Goal: Task Accomplishment & Management: Complete application form

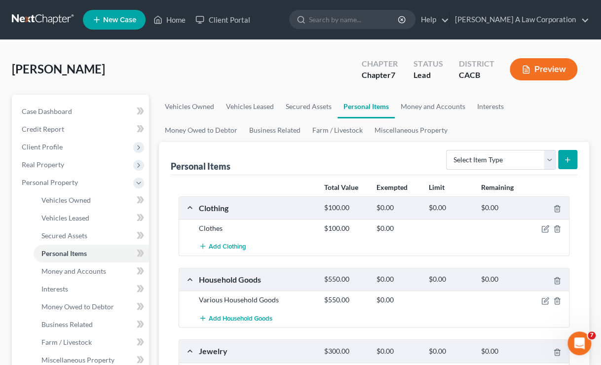
click at [216, 51] on div "[PERSON_NAME] Upgraded Chapter Chapter 7 Status Lead District CACB Preview Peti…" at bounding box center [300, 362] width 601 height 645
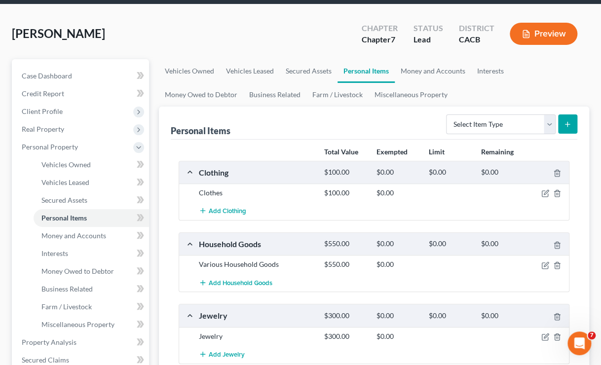
scroll to position [34, 0]
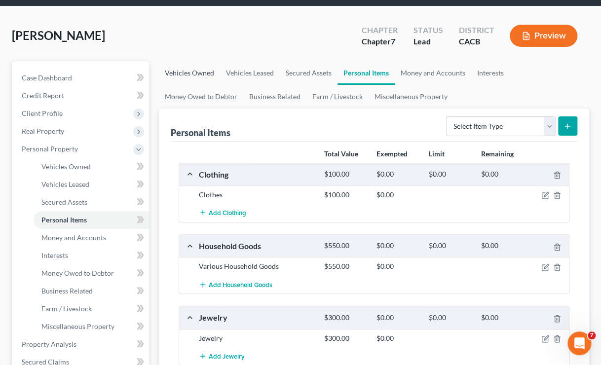
click at [203, 69] on link "Vehicles Owned" at bounding box center [189, 73] width 61 height 24
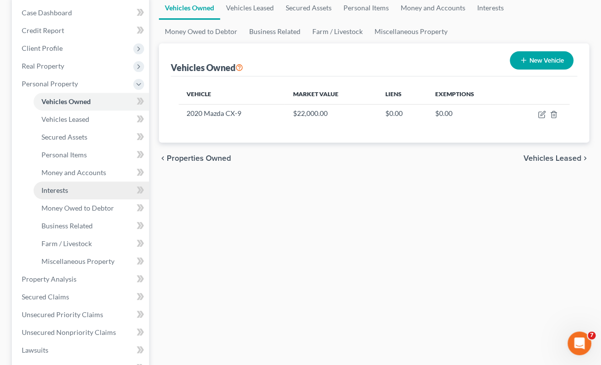
scroll to position [99, 0]
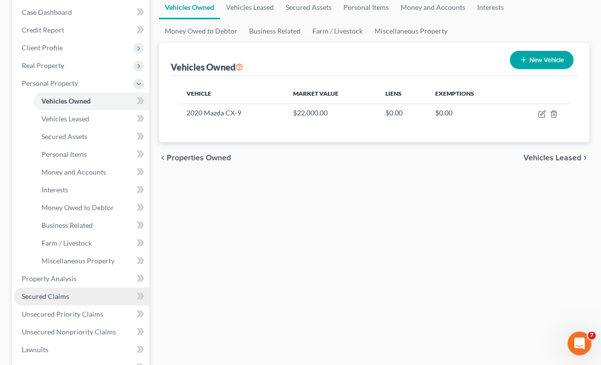
click at [64, 295] on span "Secured Claims" at bounding box center [45, 296] width 47 height 8
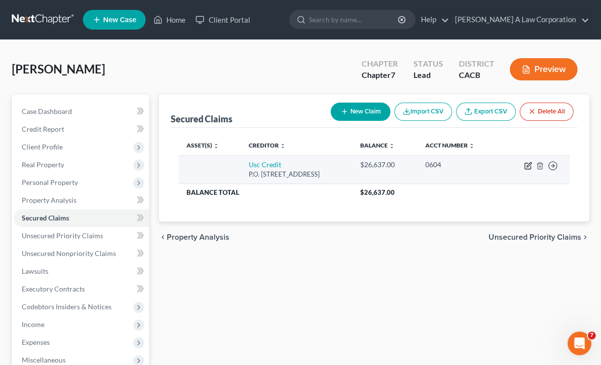
click at [529, 166] on icon "button" at bounding box center [528, 166] width 8 height 8
select select "4"
select select "0"
select select "2"
select select "0"
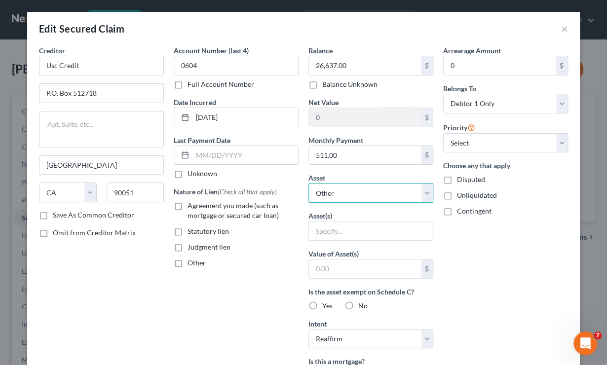
click at [393, 193] on select "Select Other Multiple Assets Capital One (Checking Account) - $10.0 401K - $140…" at bounding box center [370, 193] width 125 height 20
select select "5"
click at [308, 183] on select "Select Other Multiple Assets Capital One (Checking Account) - $10.0 401K - $140…" at bounding box center [370, 193] width 125 height 20
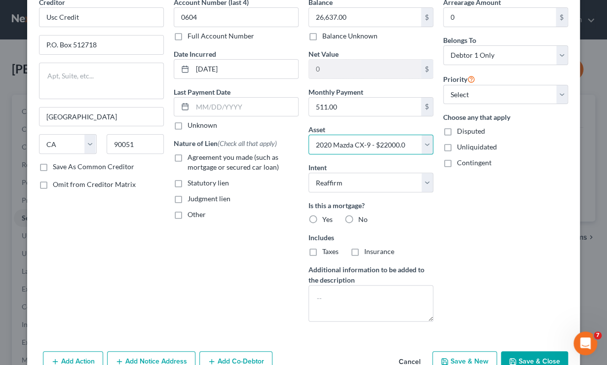
scroll to position [58, 0]
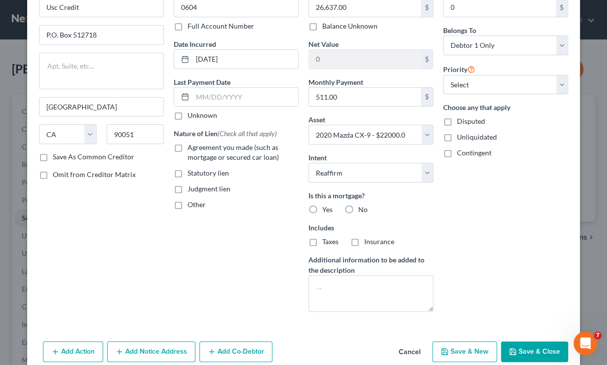
click at [512, 349] on icon "button" at bounding box center [513, 352] width 8 height 8
select select
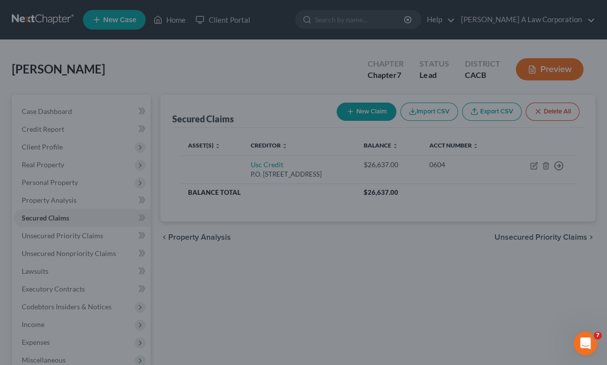
type input "-4,637.00"
select select "5"
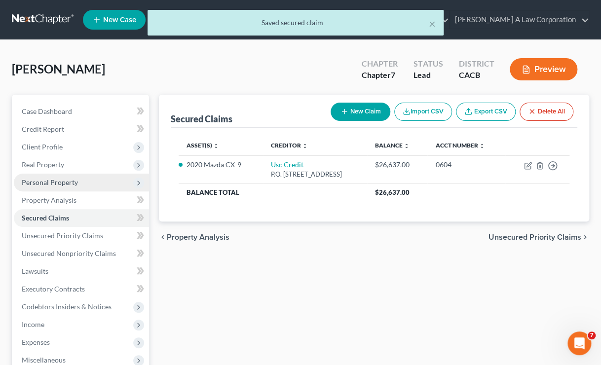
click at [45, 181] on span "Personal Property" at bounding box center [50, 182] width 56 height 8
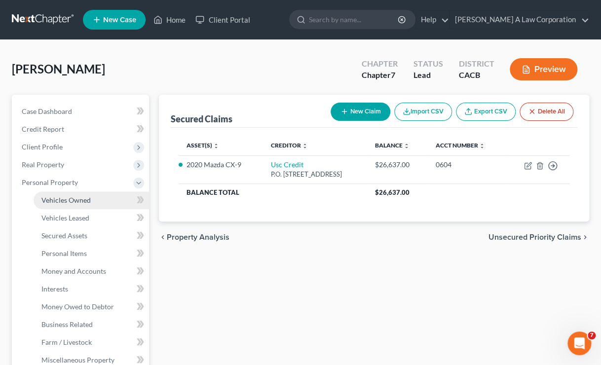
click at [99, 193] on link "Vehicles Owned" at bounding box center [91, 201] width 115 height 18
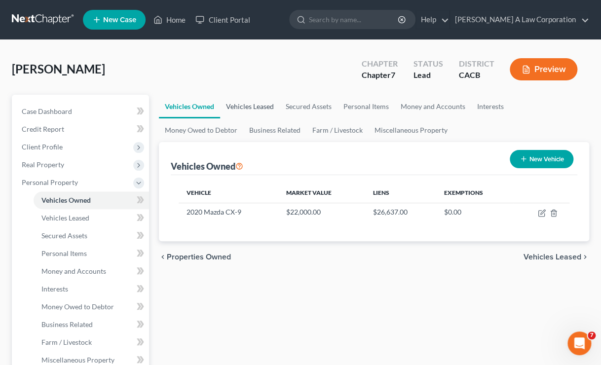
click at [242, 106] on link "Vehicles Leased" at bounding box center [250, 107] width 60 height 24
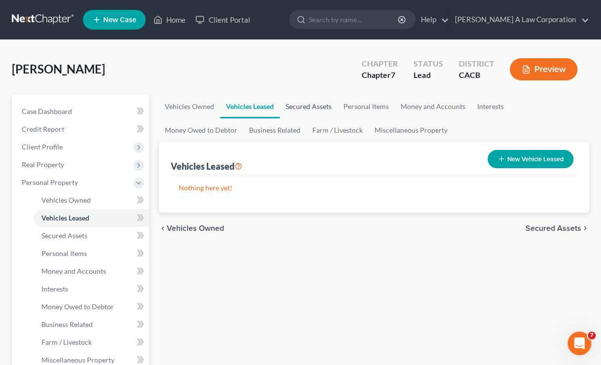
click at [326, 104] on link "Secured Assets" at bounding box center [309, 107] width 58 height 24
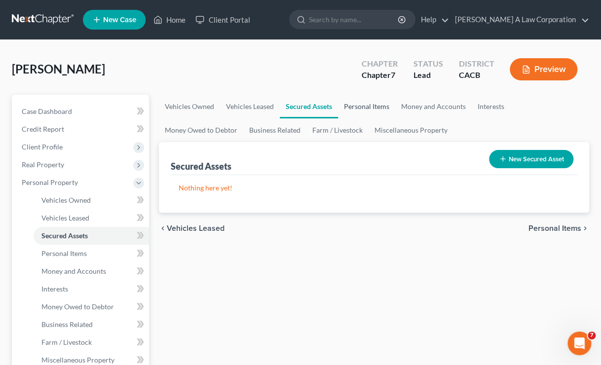
click at [367, 105] on link "Personal Items" at bounding box center [366, 107] width 57 height 24
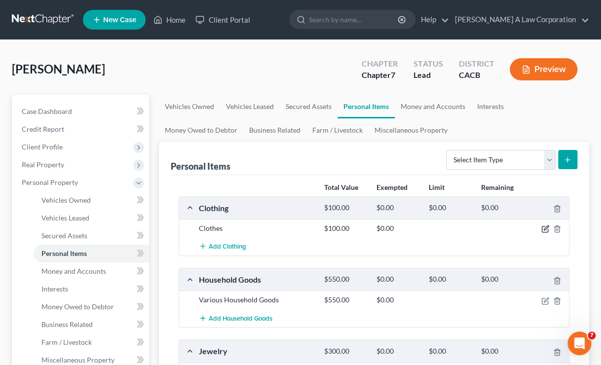
click at [543, 232] on icon "button" at bounding box center [545, 229] width 8 height 8
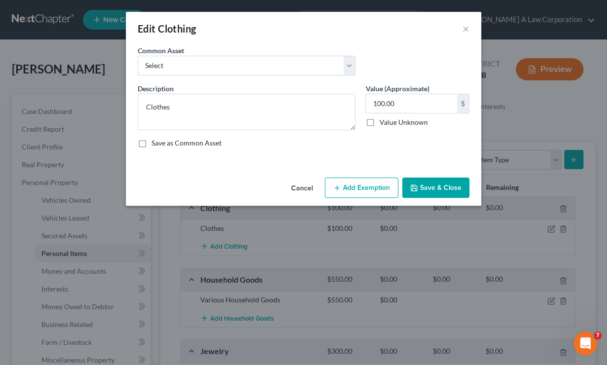
click at [342, 185] on button "Add Exemption" at bounding box center [362, 188] width 74 height 21
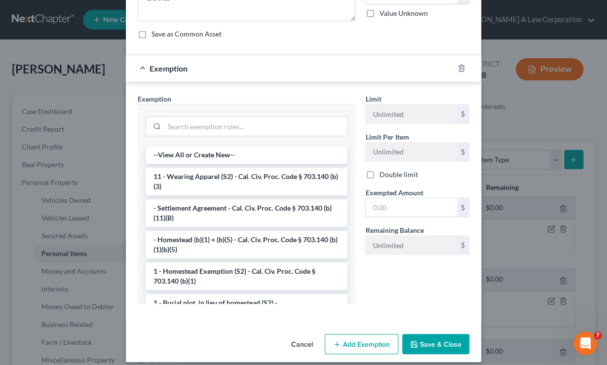
scroll to position [111, 0]
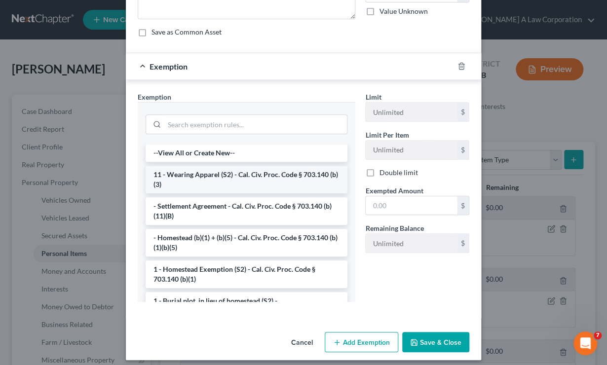
click at [262, 170] on li "11 - Wearing Apparel (S2) - Cal. Civ. Proc. Code § 703.140 (b)(3)" at bounding box center [247, 180] width 202 height 28
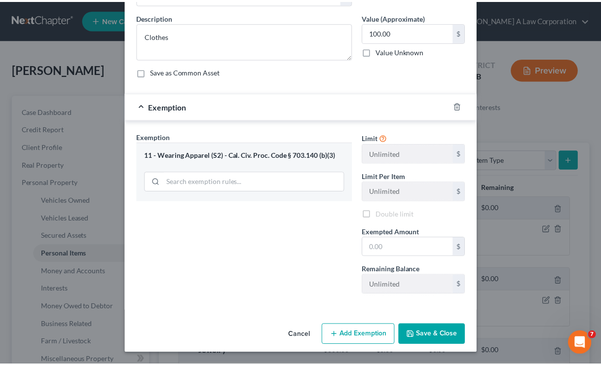
scroll to position [70, 0]
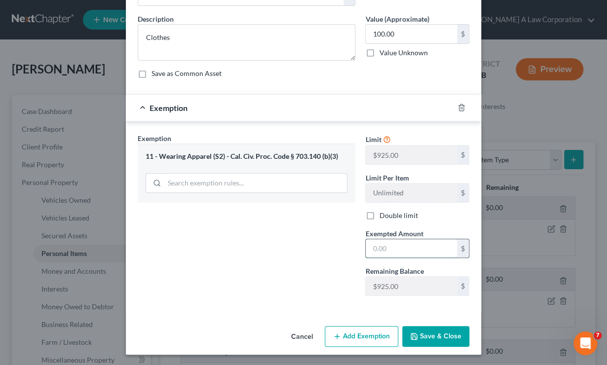
click at [394, 256] on input "text" at bounding box center [411, 248] width 91 height 19
type input "100"
click at [322, 276] on div "Exemption Set must be selected for CA. Exemption * 11 - Wearing Apparel (S2) - …" at bounding box center [247, 218] width 228 height 171
click at [440, 333] on button "Save & Close" at bounding box center [435, 336] width 67 height 21
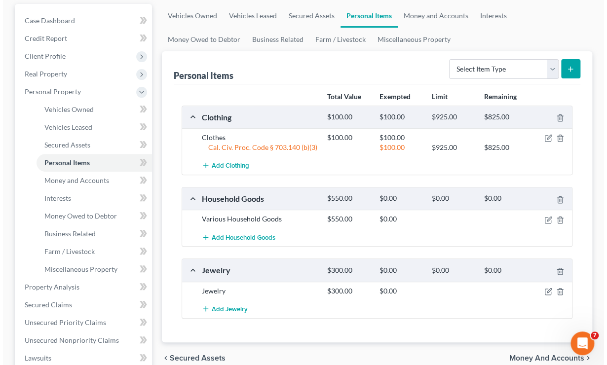
scroll to position [98, 0]
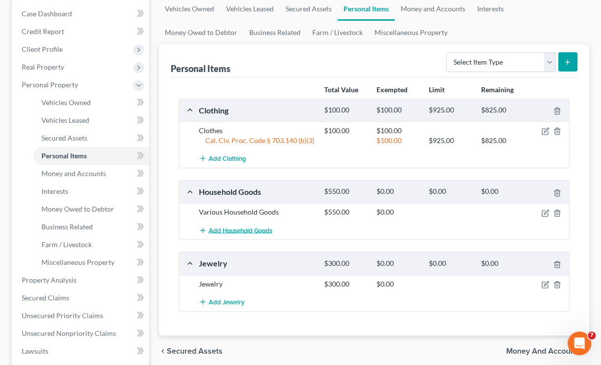
click at [244, 232] on span "Add Household Goods" at bounding box center [241, 231] width 64 height 8
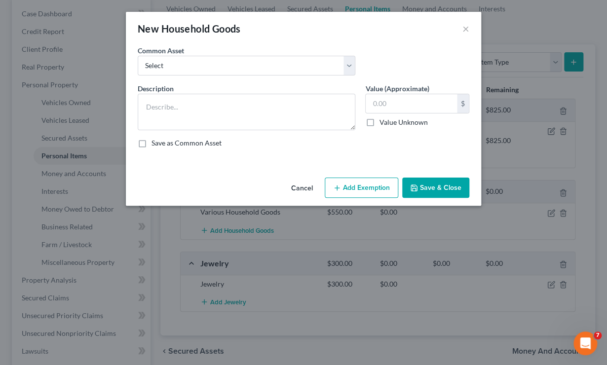
click at [327, 188] on button "Add Exemption" at bounding box center [362, 188] width 74 height 21
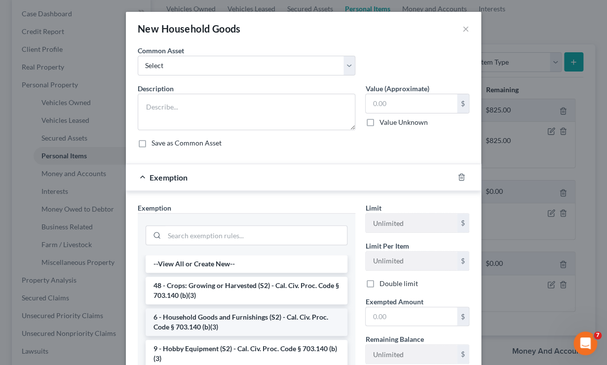
click at [248, 326] on li "6 - Household Goods and Furnishings (S2) - Cal. Civ. Proc. Code § 703.140 (b)(3)" at bounding box center [247, 322] width 202 height 28
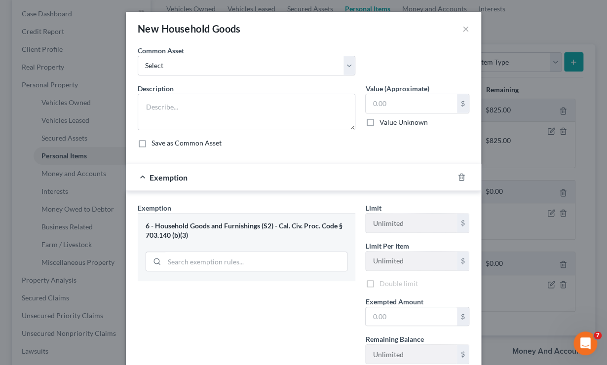
click at [248, 326] on div "Exemption Set must be selected for CA. Exemption * 6 - Household Goods and Furn…" at bounding box center [247, 287] width 228 height 169
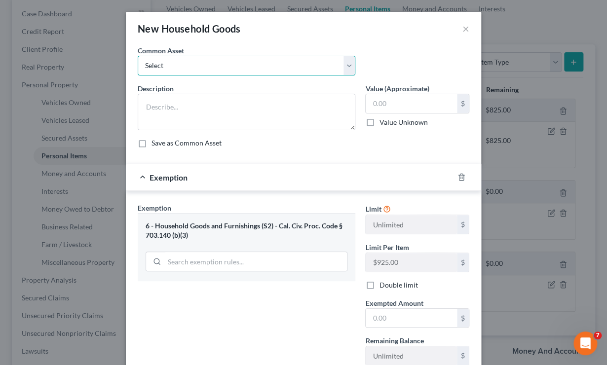
click at [228, 71] on select "Select Various Household Goods" at bounding box center [247, 66] width 218 height 20
select select "0"
click at [138, 56] on select "Select Various Household Goods" at bounding box center [247, 66] width 218 height 20
type textarea "Various Household Goods"
type input "550.00"
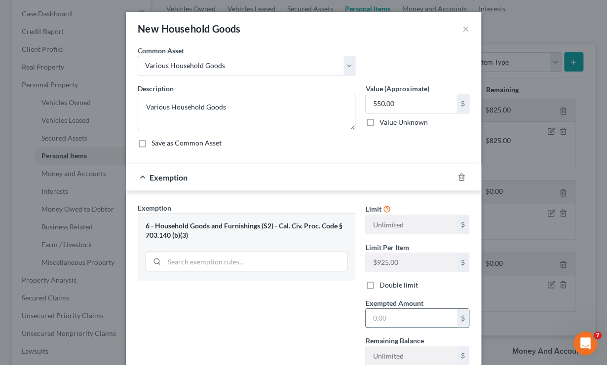
click at [417, 310] on input "text" at bounding box center [411, 318] width 91 height 19
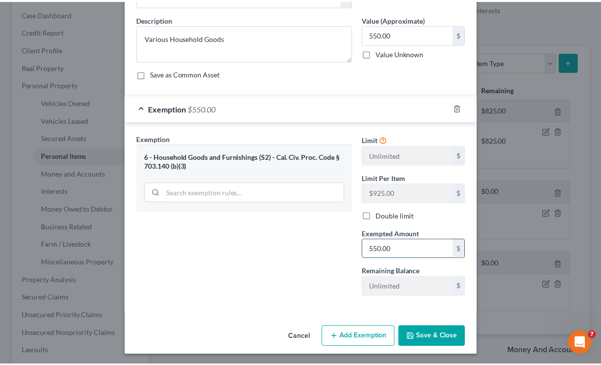
scroll to position [70, 0]
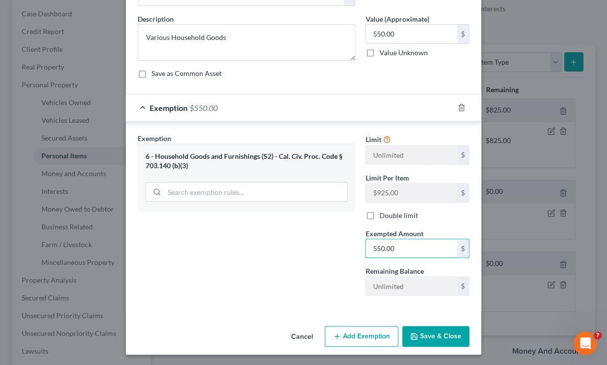
type input "550.00"
click at [439, 328] on button "Save & Close" at bounding box center [435, 336] width 67 height 21
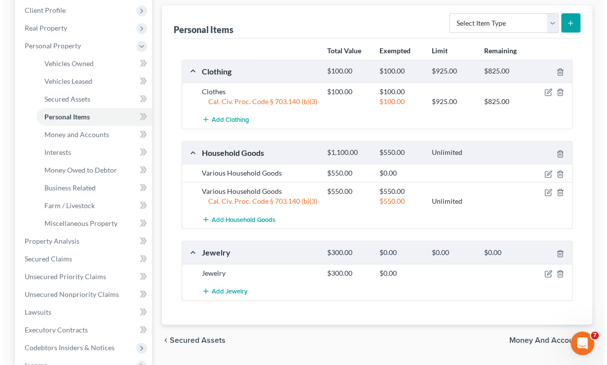
scroll to position [138, 0]
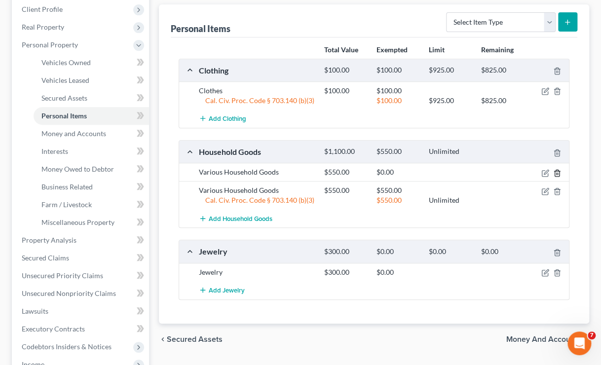
click at [557, 174] on icon "button" at bounding box center [557, 173] width 8 height 8
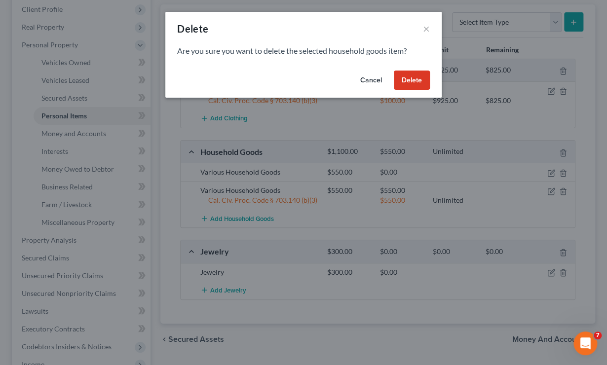
click at [411, 74] on button "Delete" at bounding box center [412, 81] width 36 height 20
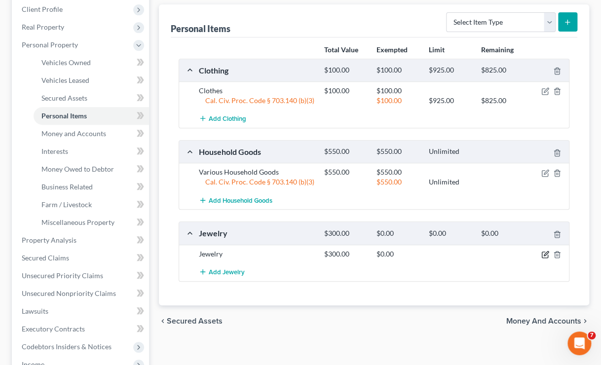
click at [546, 255] on icon "button" at bounding box center [545, 255] width 8 height 8
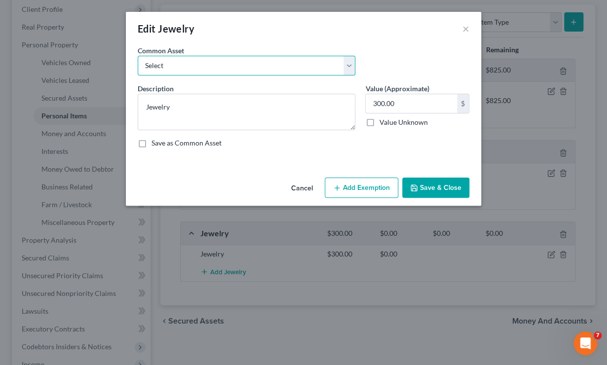
click at [218, 64] on select "Select Jewelry" at bounding box center [247, 66] width 218 height 20
select select "0"
click at [138, 56] on select "Select Jewelry" at bounding box center [247, 66] width 218 height 20
click at [387, 184] on button "Add Exemption" at bounding box center [362, 188] width 74 height 21
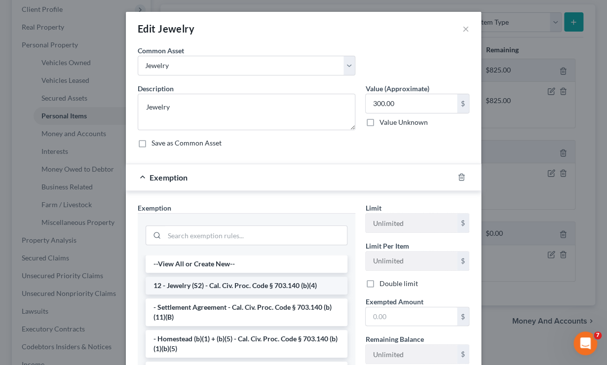
click at [264, 284] on li "12 - Jewelry (S2) - Cal. Civ. Proc. Code § 703.140 (b)(4)" at bounding box center [247, 286] width 202 height 18
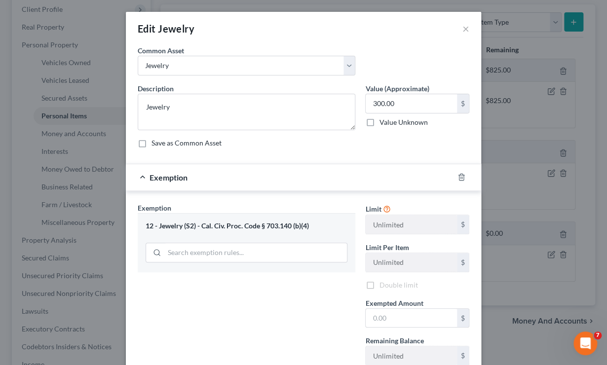
click at [264, 284] on div "Exemption Set must be selected for CA. Exemption * 12 - Jewelry (S2) - Cal. Civ…" at bounding box center [247, 288] width 228 height 171
click at [370, 315] on input "text" at bounding box center [411, 318] width 91 height 19
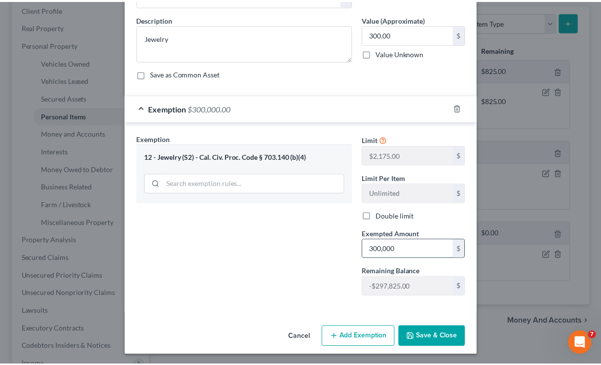
scroll to position [70, 0]
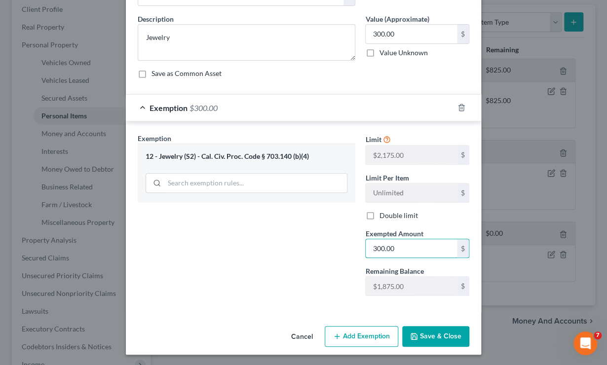
type input "300.00"
click at [428, 334] on button "Save & Close" at bounding box center [435, 336] width 67 height 21
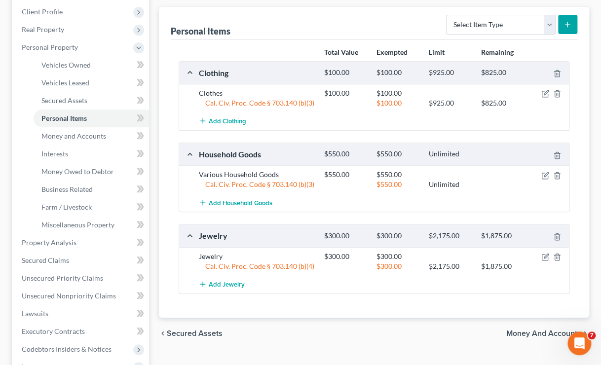
scroll to position [134, 0]
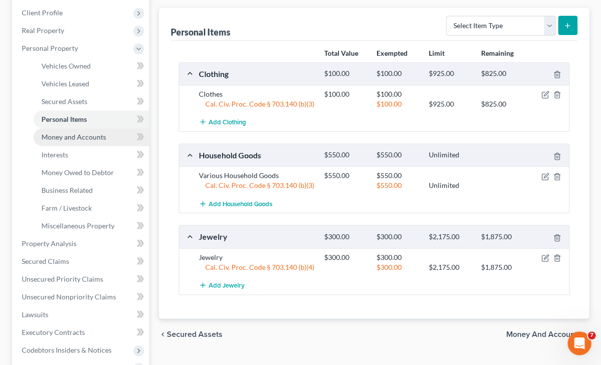
click at [92, 136] on span "Money and Accounts" at bounding box center [73, 137] width 65 height 8
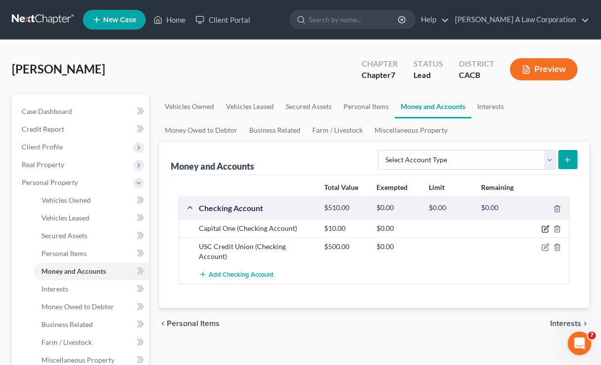
click at [545, 229] on icon "button" at bounding box center [545, 229] width 8 height 8
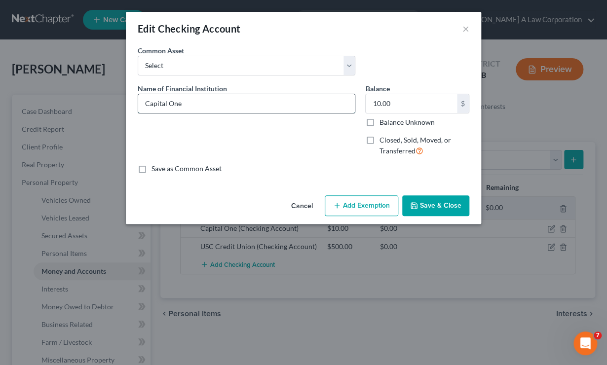
click at [247, 99] on input "Capital One" at bounding box center [246, 103] width 217 height 19
click at [351, 67] on select "Select Altura Credit Union Navy Federal Credit Union" at bounding box center [247, 66] width 218 height 20
click at [374, 52] on div "Common Asset Select Altura Credit Union Navy Federal Credit Union" at bounding box center [304, 64] width 342 height 38
click at [370, 210] on button "Add Exemption" at bounding box center [362, 205] width 74 height 21
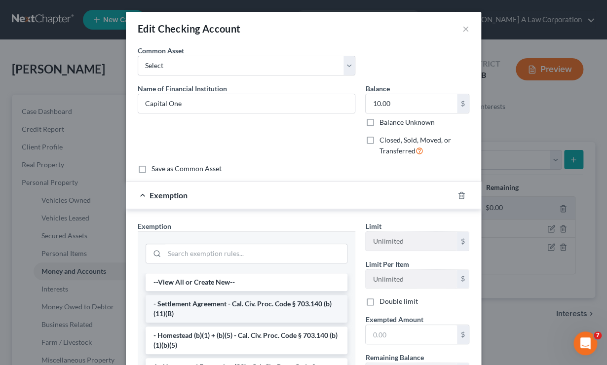
click at [212, 311] on li "- Settlement Agreement - Cal. Civ. Proc. Code § 703.140 (b)(11)(B)" at bounding box center [247, 309] width 202 height 28
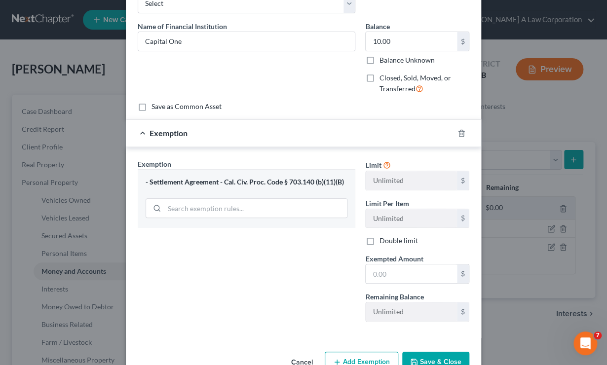
scroll to position [63, 0]
click at [454, 131] on div at bounding box center [468, 133] width 28 height 16
click at [458, 131] on icon "button" at bounding box center [462, 133] width 8 height 8
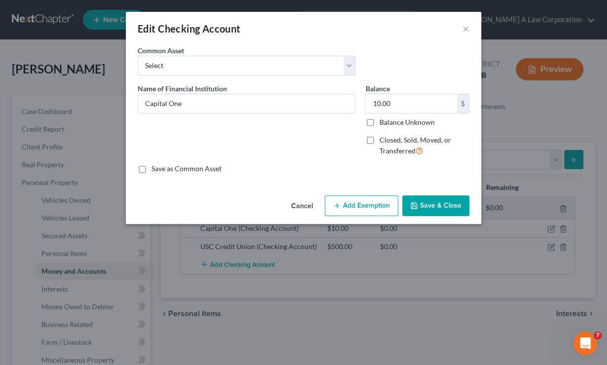
scroll to position [0, 0]
click at [369, 208] on button "Add Exemption" at bounding box center [362, 205] width 74 height 21
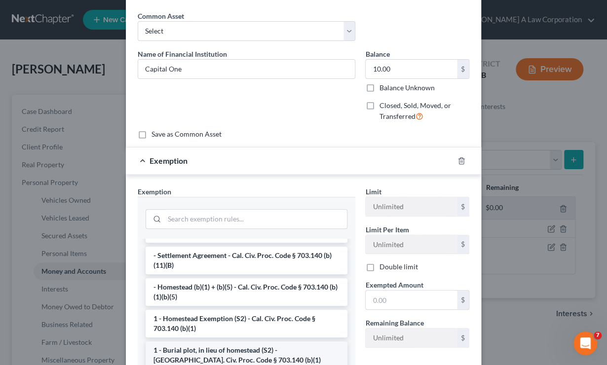
scroll to position [14, 0]
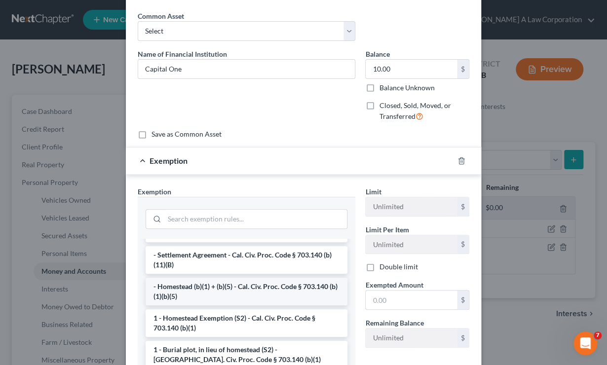
click at [306, 291] on li "- Homestead (b)(1) + (b)(5) - Cal. Civ. Proc. Code § 703.140 (b)(1)(b)(5)" at bounding box center [247, 292] width 202 height 28
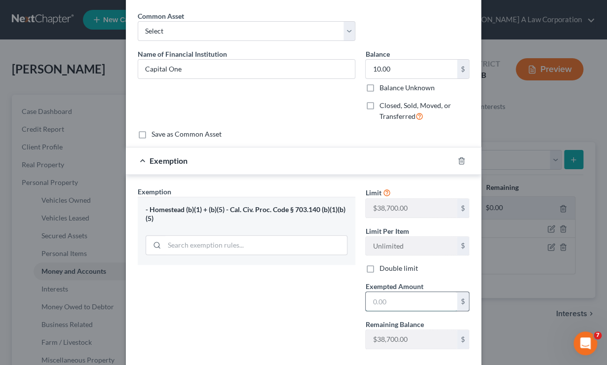
click at [385, 298] on input "text" at bounding box center [411, 301] width 91 height 19
click at [386, 298] on input "text" at bounding box center [411, 301] width 91 height 19
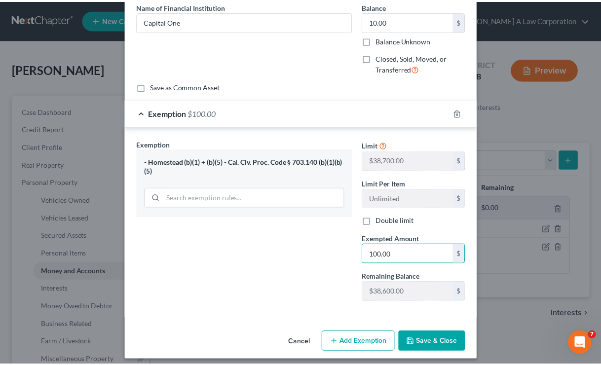
scroll to position [87, 0]
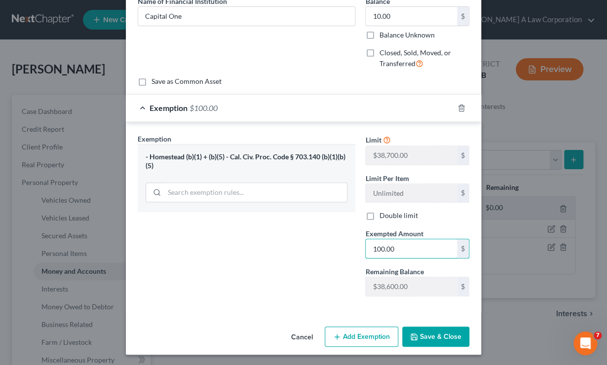
type input "100.00"
click at [442, 338] on button "Save & Close" at bounding box center [435, 337] width 67 height 21
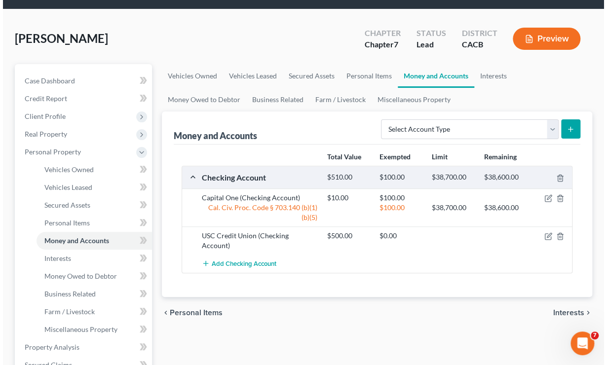
scroll to position [32, 0]
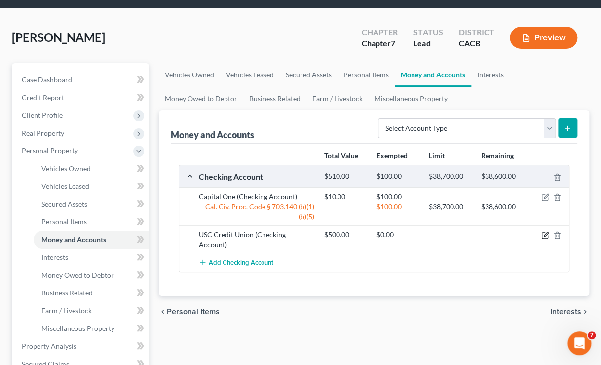
click at [542, 234] on icon "button" at bounding box center [545, 235] width 8 height 8
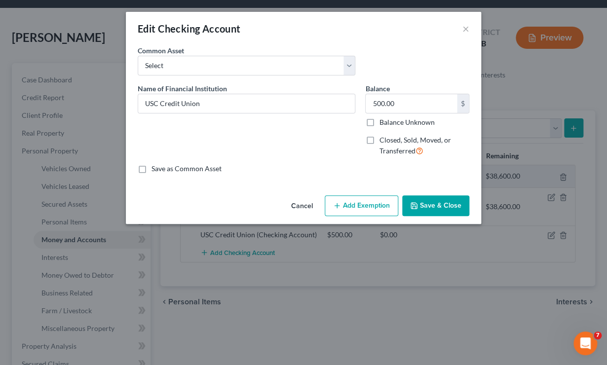
click at [370, 201] on button "Add Exemption" at bounding box center [362, 205] width 74 height 21
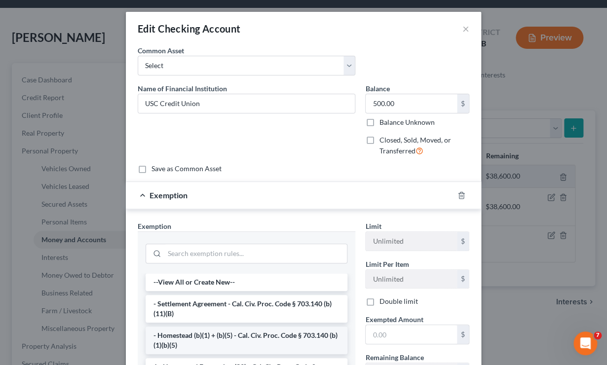
click at [226, 334] on li "- Homestead (b)(1) + (b)(5) - Cal. Civ. Proc. Code § 703.140 (b)(1)(b)(5)" at bounding box center [247, 341] width 202 height 28
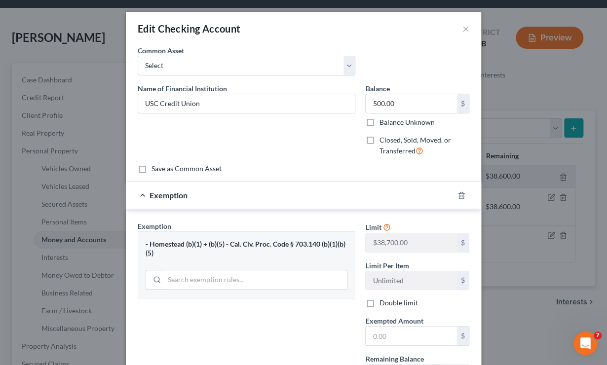
click at [226, 334] on div "Exemption Set must be selected for CA. Exemption * - Homestead (b)(1) + (b)(5) …" at bounding box center [247, 306] width 228 height 171
click at [374, 330] on input "text" at bounding box center [411, 336] width 91 height 19
type input "500.00"
click at [290, 293] on div "- Homestead (b)(1) + (b)(5) - Cal. Civ. Proc. Code § 703.140 (b)(1)(b)(5)" at bounding box center [247, 265] width 218 height 68
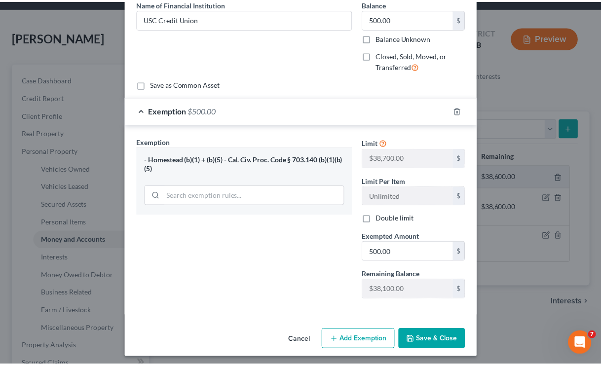
scroll to position [87, 0]
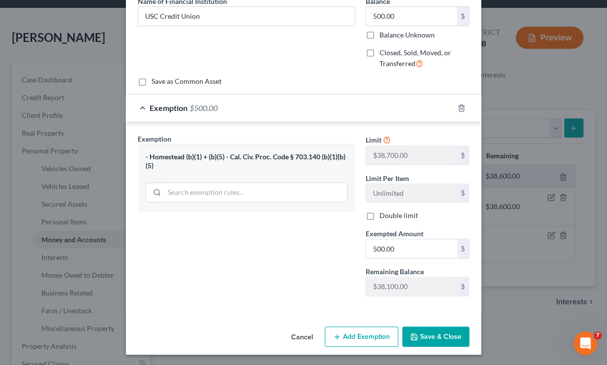
click at [435, 328] on button "Save & Close" at bounding box center [435, 337] width 67 height 21
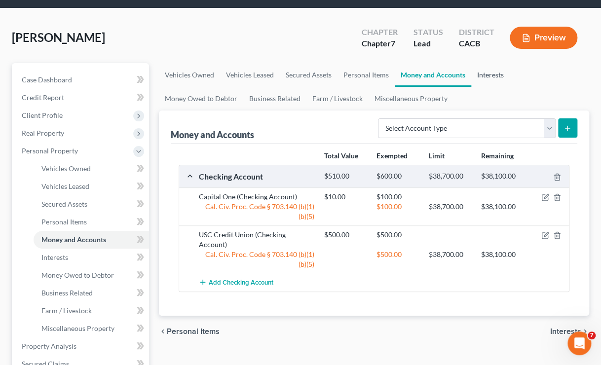
click at [488, 70] on link "Interests" at bounding box center [490, 75] width 38 height 24
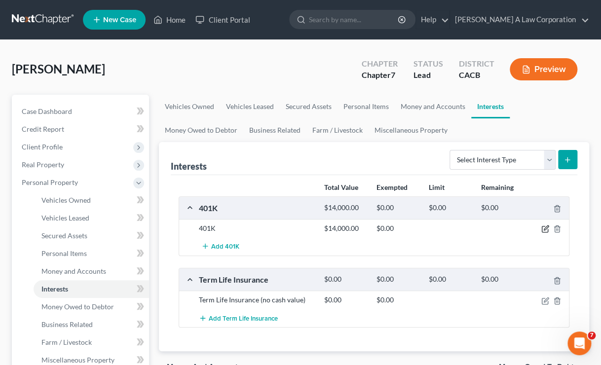
click at [545, 229] on icon "button" at bounding box center [545, 229] width 8 height 8
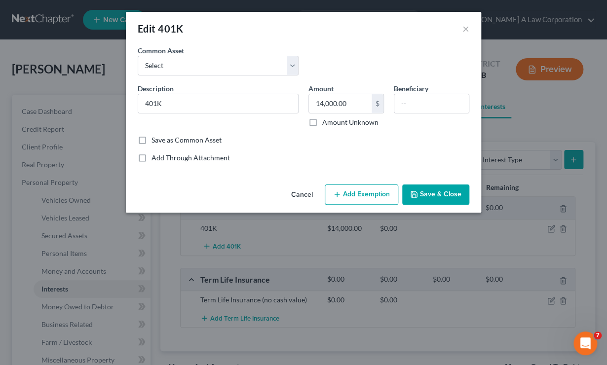
click at [392, 189] on button "Add Exemption" at bounding box center [362, 195] width 74 height 21
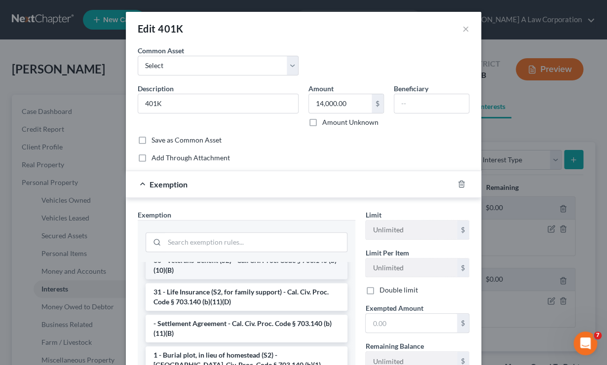
scroll to position [33, 0]
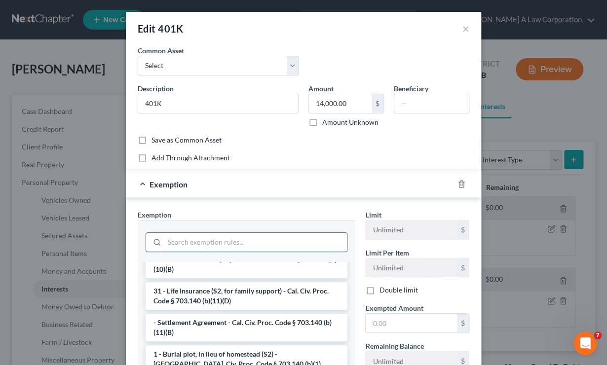
click at [229, 236] on input "search" at bounding box center [255, 242] width 183 height 19
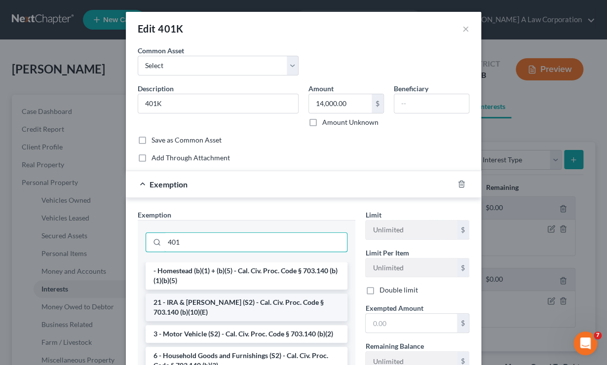
type input "401"
click at [223, 303] on li "21 - IRA & [PERSON_NAME] (S2) - Cal. Civ. Proc. Code § 703.140 (b)(10)(E)" at bounding box center [247, 308] width 202 height 28
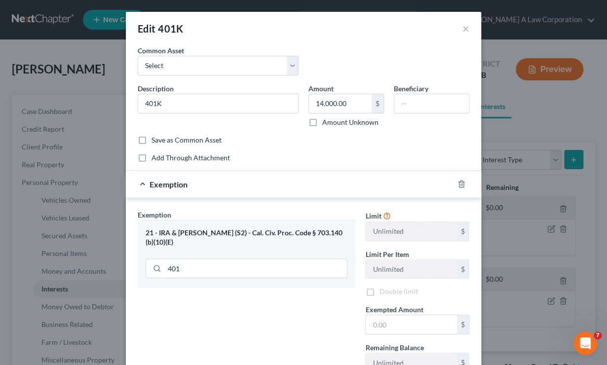
click at [223, 303] on div "Exemption Set must be selected for CA. Exemption * 21 - IRA & [PERSON_NAME] (S2…" at bounding box center [247, 295] width 228 height 171
click at [389, 326] on input "text" at bounding box center [411, 324] width 91 height 19
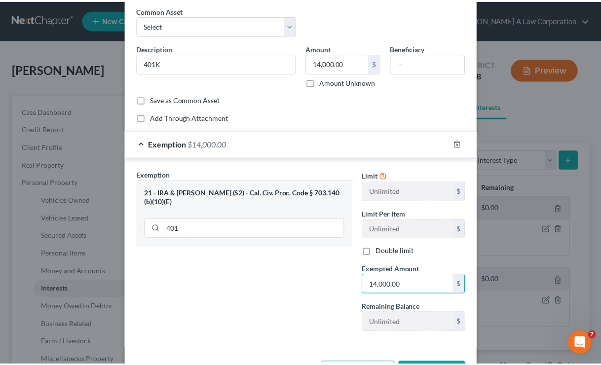
scroll to position [77, 0]
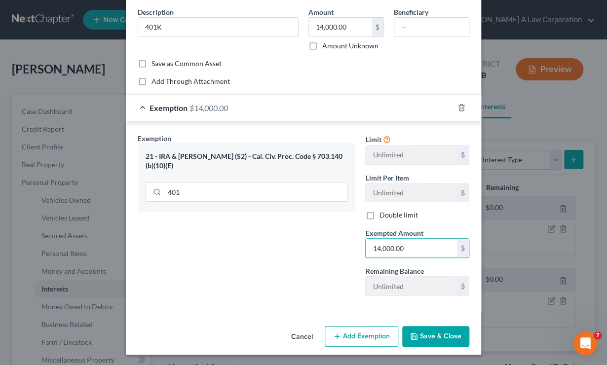
type input "14,000.00"
click at [432, 336] on button "Save & Close" at bounding box center [435, 336] width 67 height 21
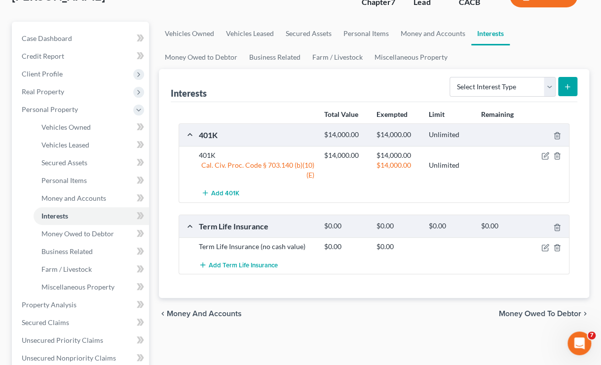
scroll to position [75, 0]
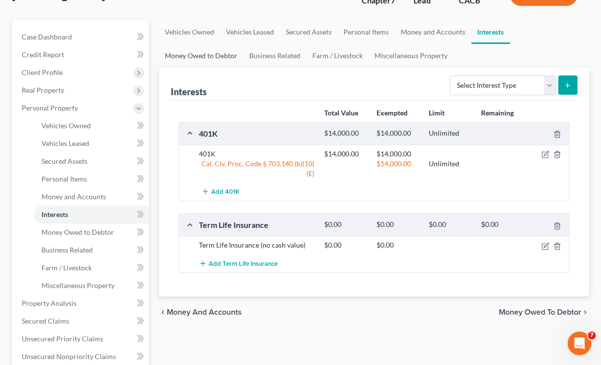
click at [186, 59] on link "Money Owed to Debtor" at bounding box center [201, 56] width 84 height 24
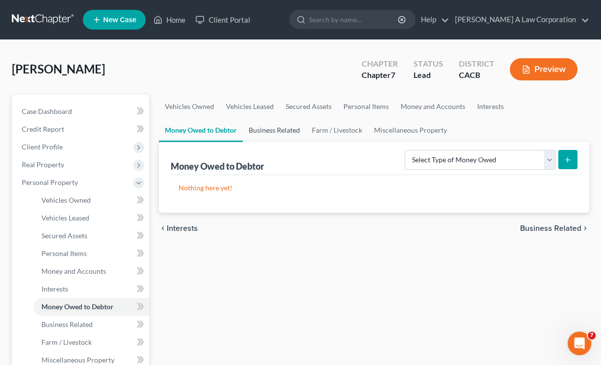
click at [273, 130] on link "Business Related" at bounding box center [274, 130] width 63 height 24
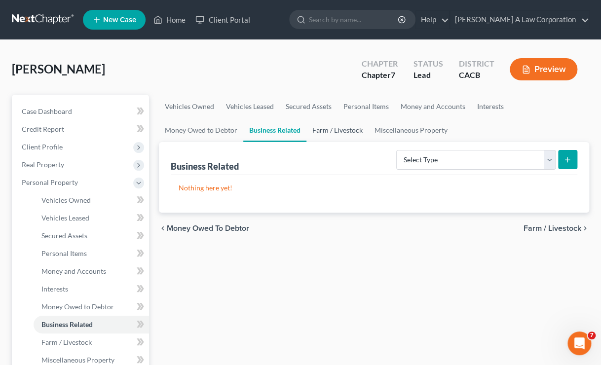
click at [349, 122] on link "Farm / Livestock" at bounding box center [338, 130] width 62 height 24
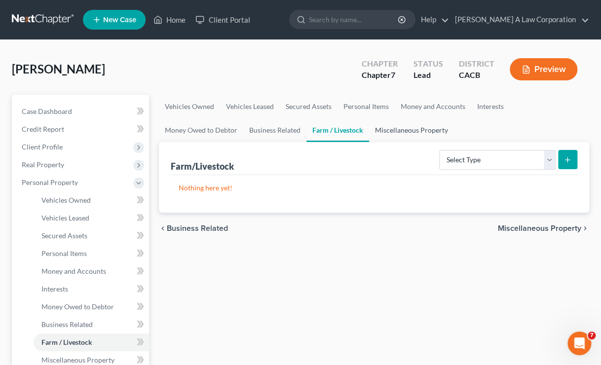
click at [402, 126] on link "Miscellaneous Property" at bounding box center [411, 130] width 85 height 24
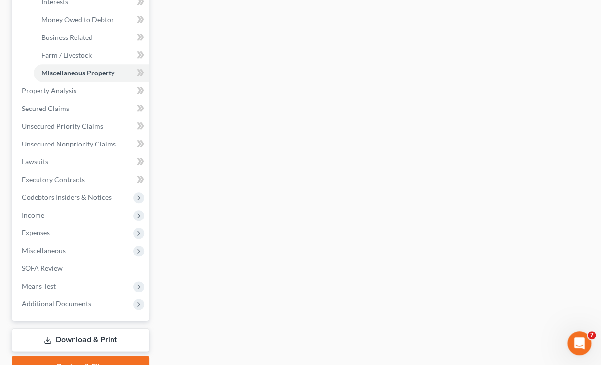
scroll to position [336, 0]
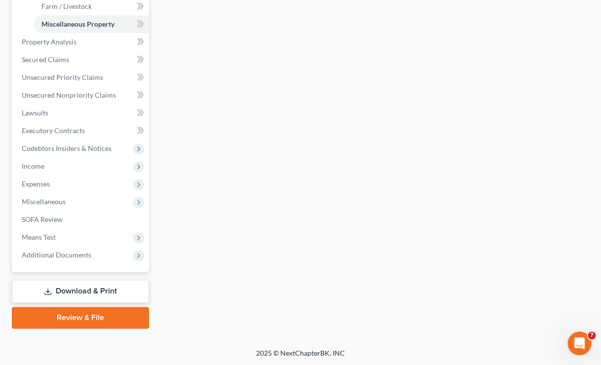
click at [75, 290] on link "Download & Print" at bounding box center [80, 291] width 137 height 23
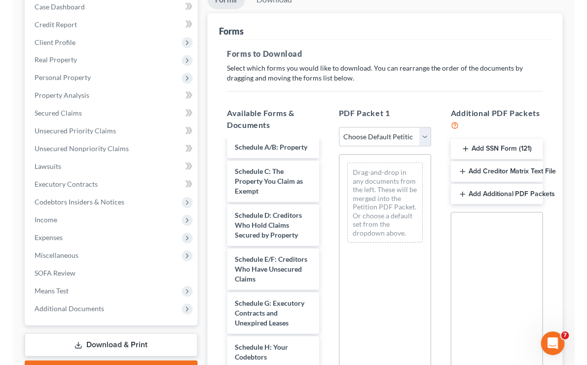
scroll to position [211, 0]
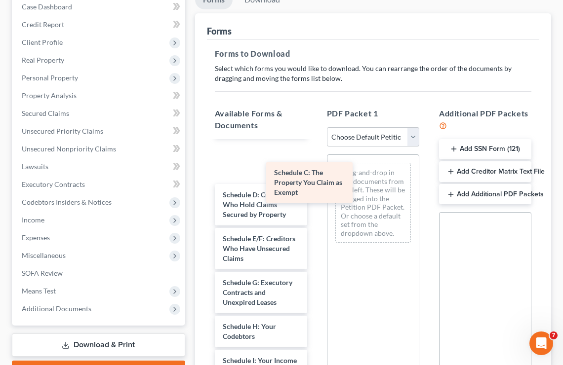
drag, startPoint x: 254, startPoint y: 170, endPoint x: 344, endPoint y: 192, distance: 91.9
click at [315, 192] on div "Schedule C: The Property You Claim as Exempt Declaration of Compensation for At…" at bounding box center [261, 338] width 108 height 817
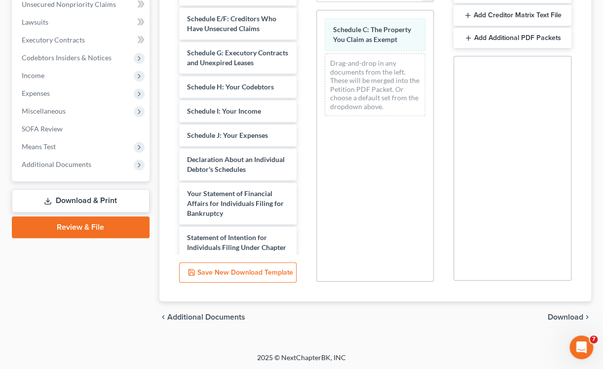
scroll to position [250, 0]
click at [567, 316] on span "Download" at bounding box center [566, 316] width 36 height 8
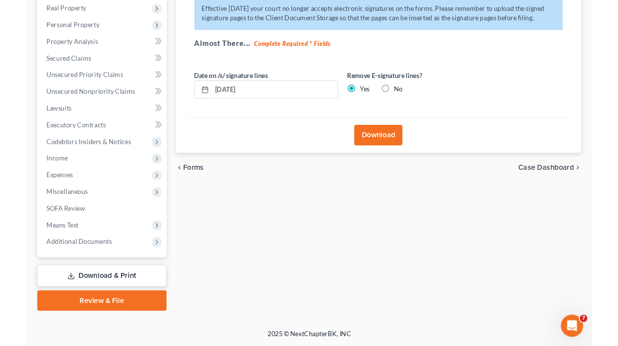
scroll to position [155, 0]
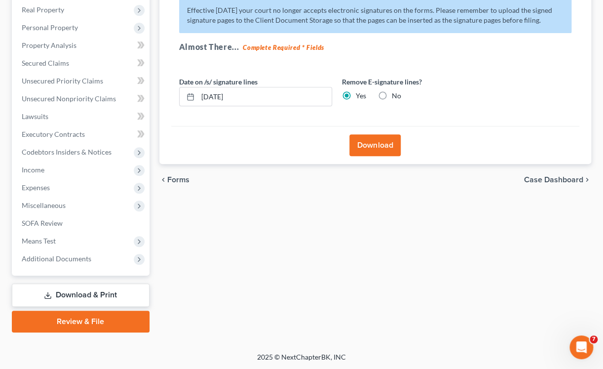
click at [361, 136] on button "Download" at bounding box center [374, 145] width 51 height 22
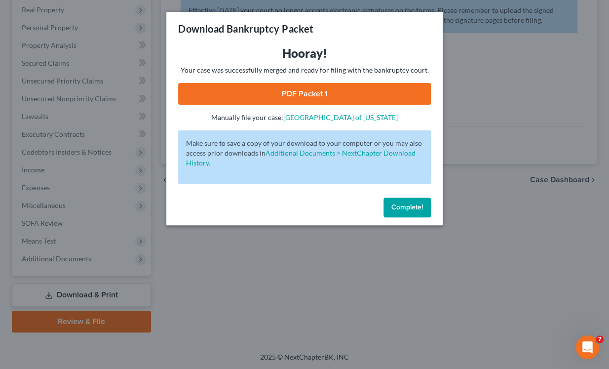
click at [325, 93] on link "PDF Packet 1" at bounding box center [304, 94] width 253 height 22
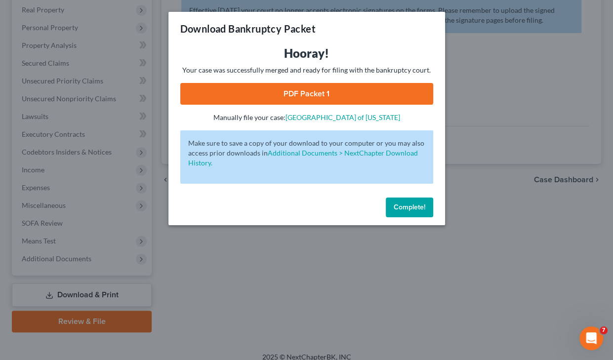
click at [274, 88] on link "PDF Packet 1" at bounding box center [306, 94] width 253 height 22
click at [414, 201] on button "Complete!" at bounding box center [408, 207] width 47 height 20
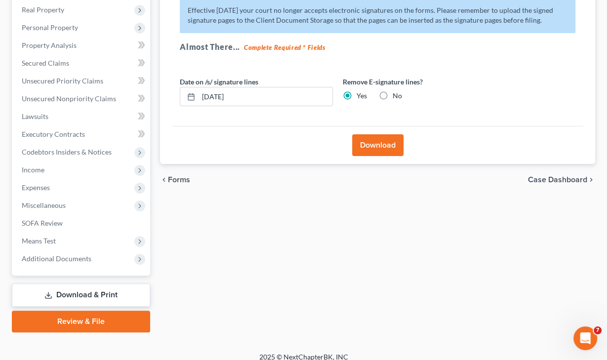
click at [500, 96] on div "Remove E-signature lines? Yes No" at bounding box center [419, 92] width 163 height 30
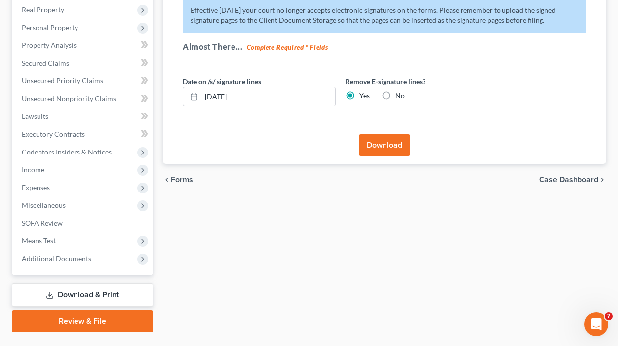
scroll to position [0, 0]
